Goal: Information Seeking & Learning: Learn about a topic

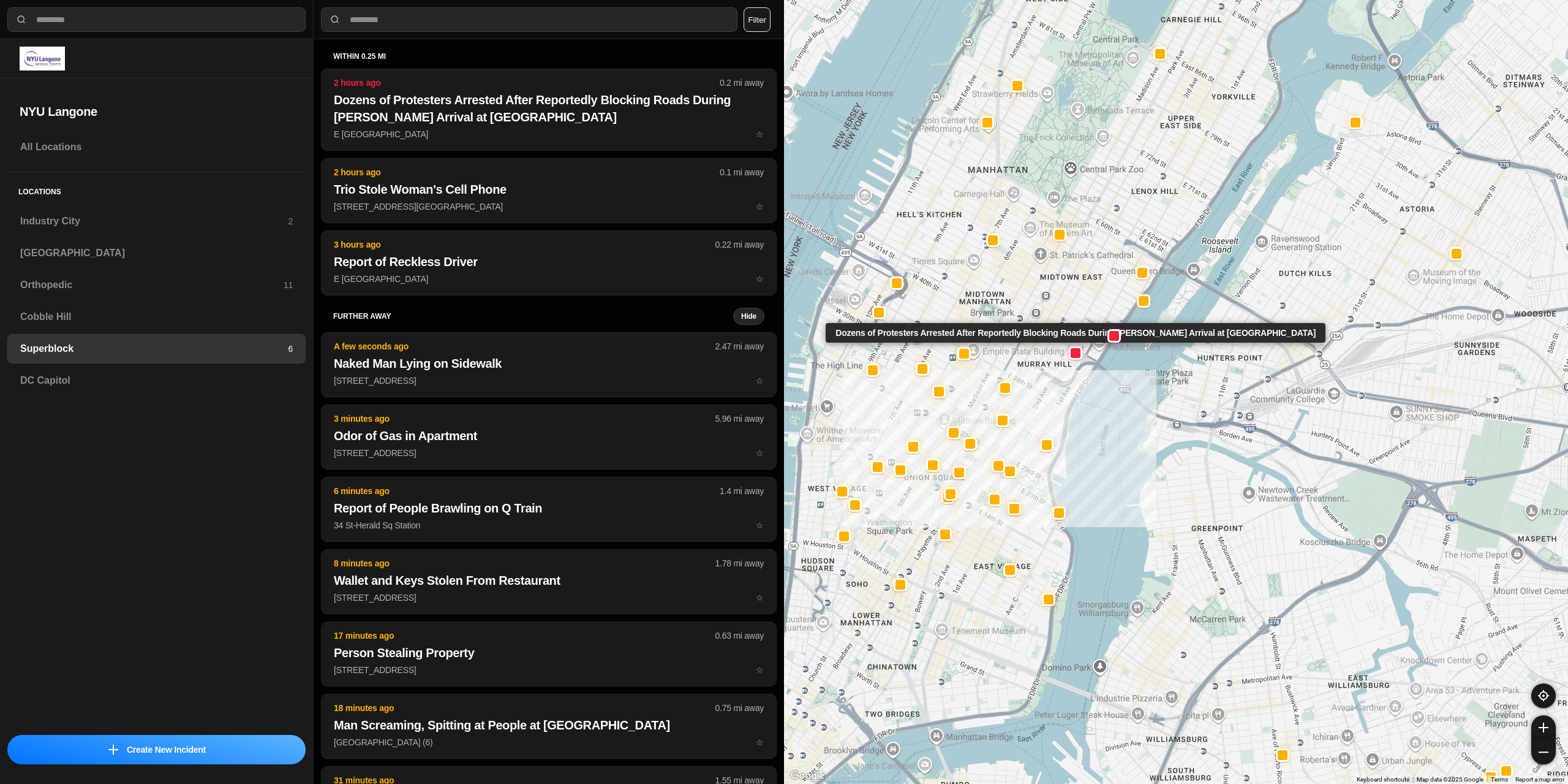
select select "*"
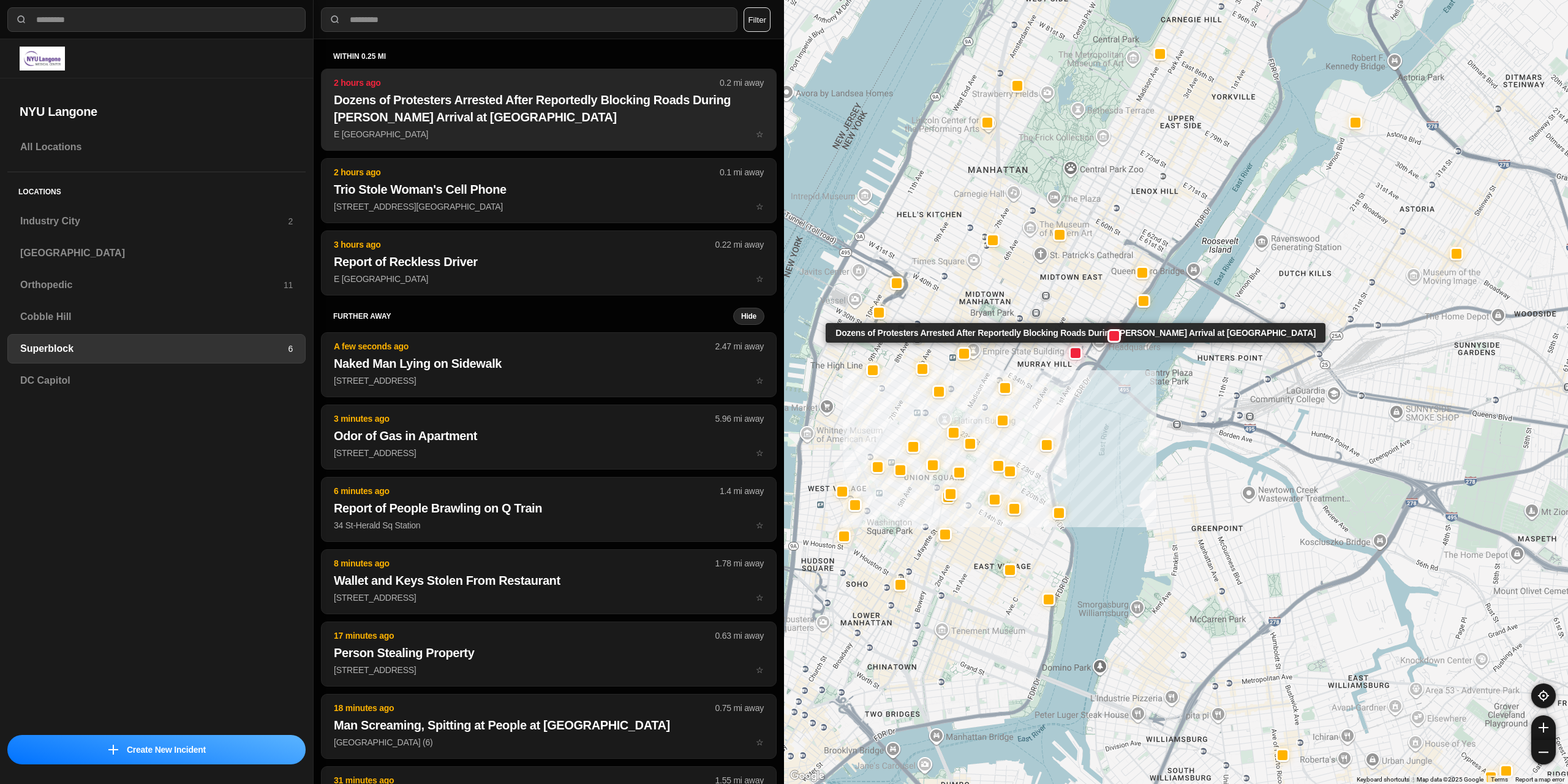
click at [489, 130] on p "E [GEOGRAPHIC_DATA] ☆" at bounding box center [549, 134] width 430 height 12
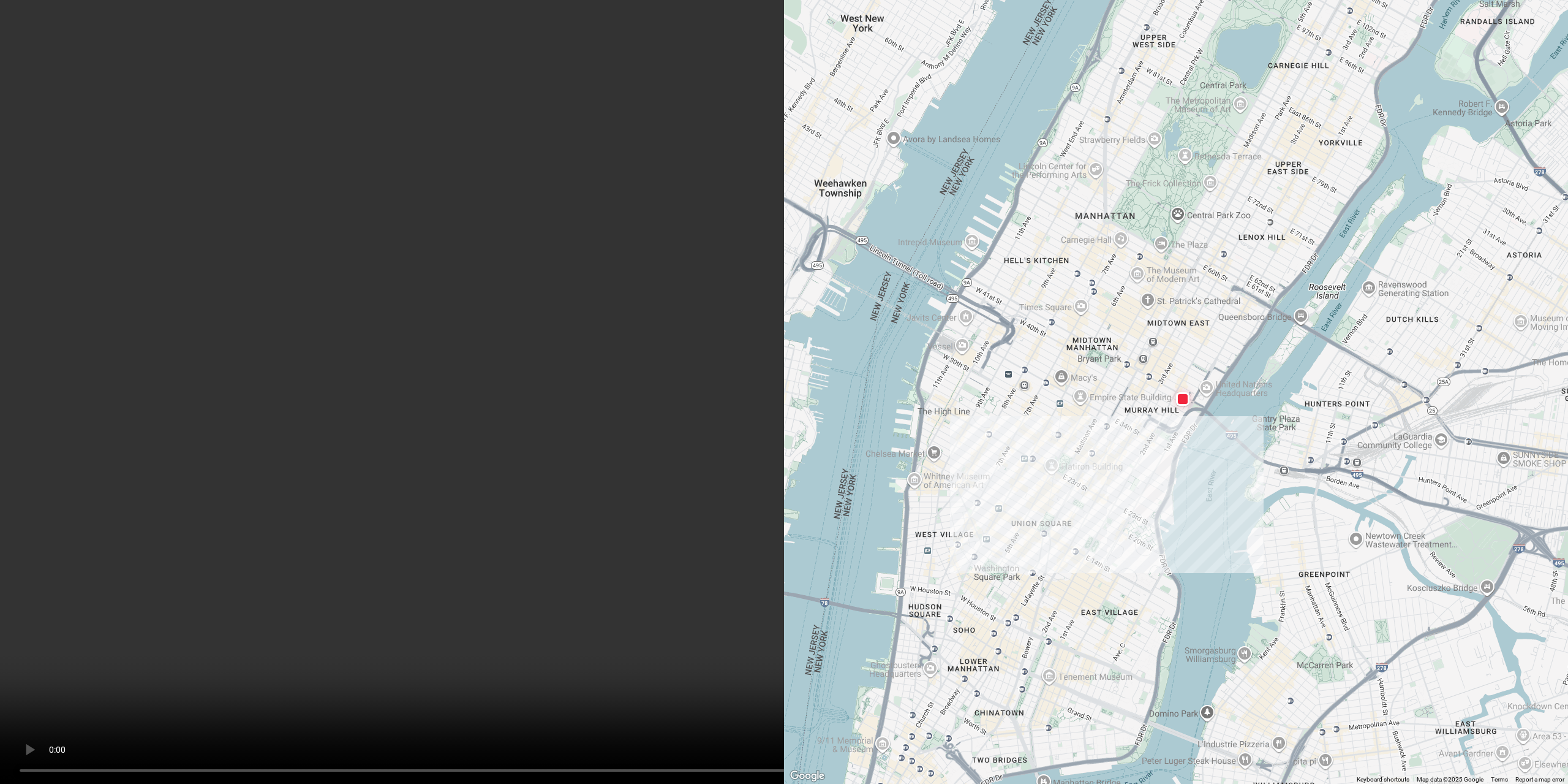
scroll to position [245, 0]
